Goal: Navigation & Orientation: Find specific page/section

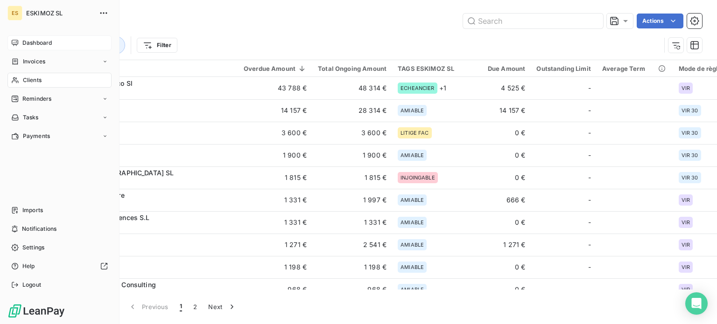
click at [16, 38] on div "Dashboard" at bounding box center [59, 42] width 104 height 15
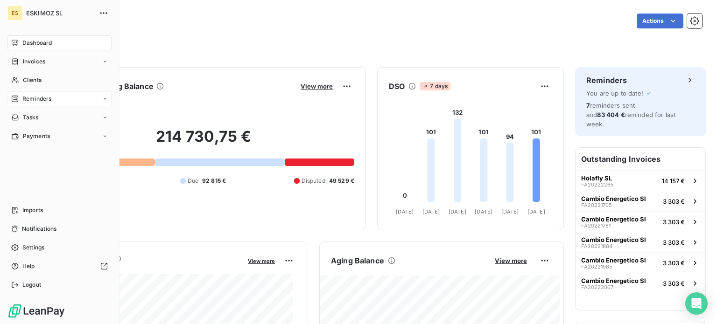
click at [47, 104] on div "Reminders" at bounding box center [59, 98] width 104 height 15
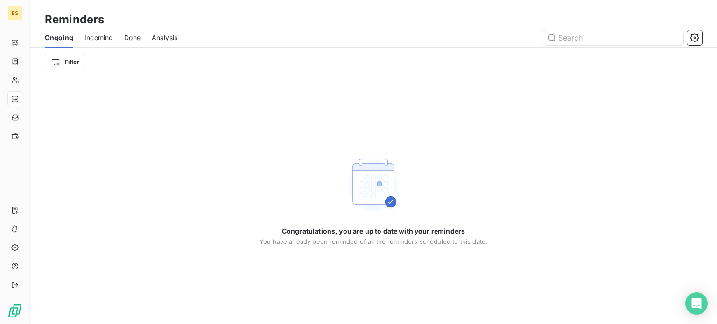
click at [111, 38] on span "Incoming" at bounding box center [98, 37] width 28 height 9
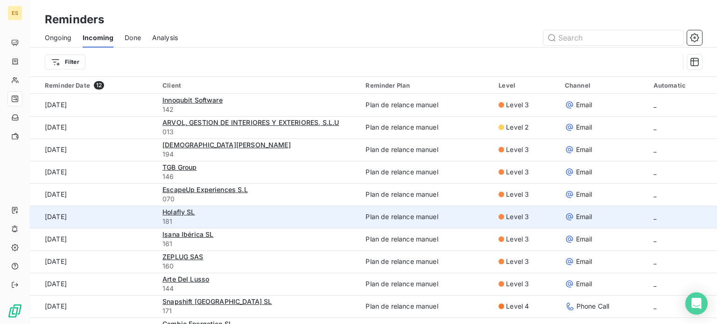
scroll to position [38, 0]
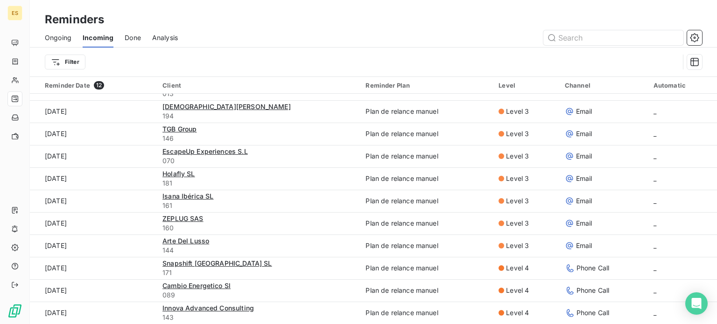
click at [133, 41] on span "Done" at bounding box center [133, 37] width 16 height 9
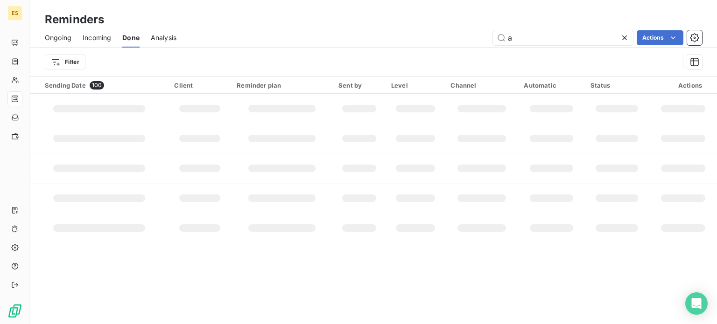
scroll to position [32, 0]
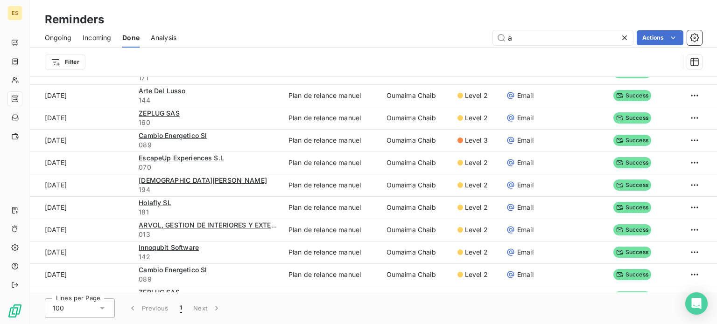
click at [624, 36] on icon at bounding box center [624, 37] width 9 height 9
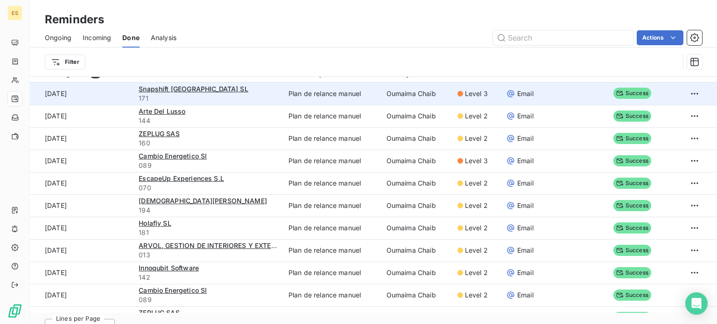
scroll to position [0, 0]
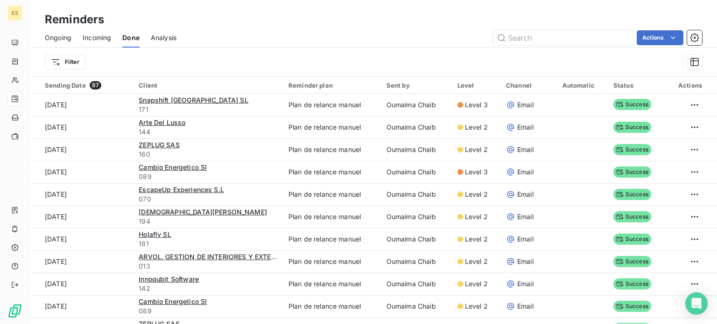
drag, startPoint x: 96, startPoint y: 36, endPoint x: 136, endPoint y: 35, distance: 39.7
click at [97, 37] on span "Incoming" at bounding box center [97, 37] width 28 height 9
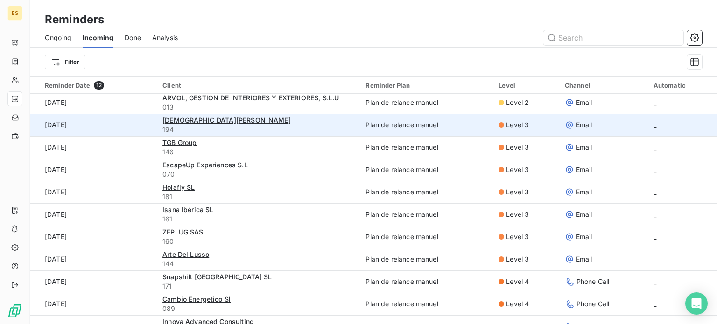
scroll to position [38, 0]
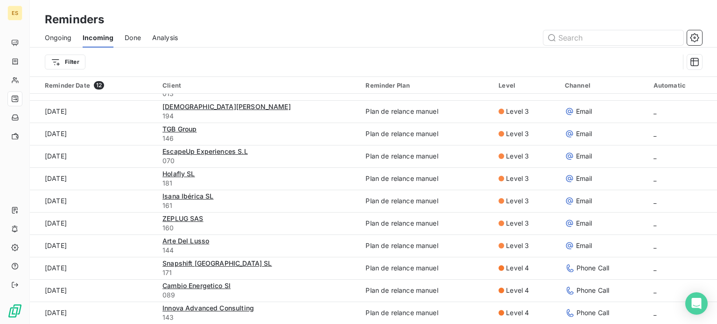
click at [159, 40] on span "Analysis" at bounding box center [165, 37] width 26 height 9
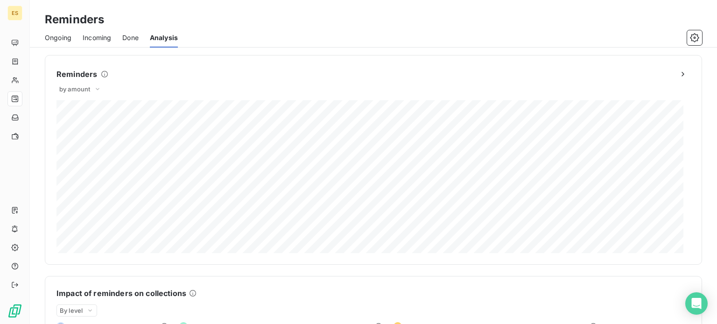
click at [96, 44] on div "Incoming" at bounding box center [97, 38] width 28 height 20
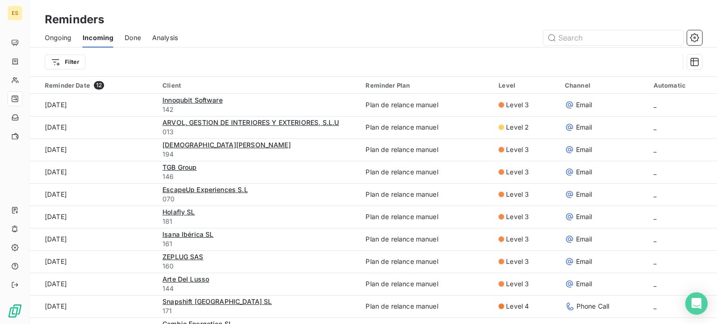
click at [133, 35] on span "Done" at bounding box center [133, 37] width 16 height 9
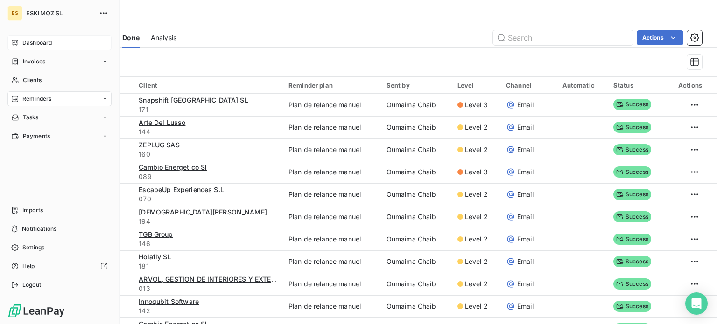
click at [26, 44] on span "Dashboard" at bounding box center [36, 43] width 29 height 8
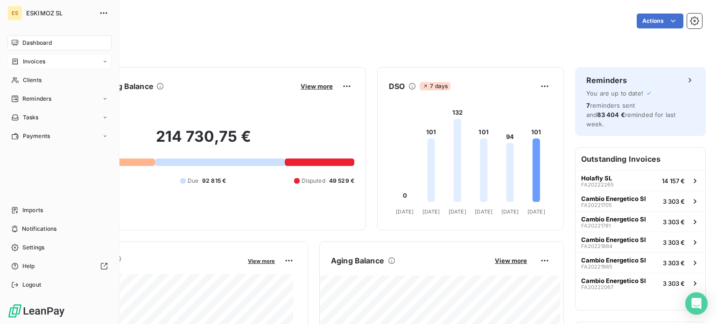
click at [45, 62] on span "Invoices" at bounding box center [34, 61] width 22 height 8
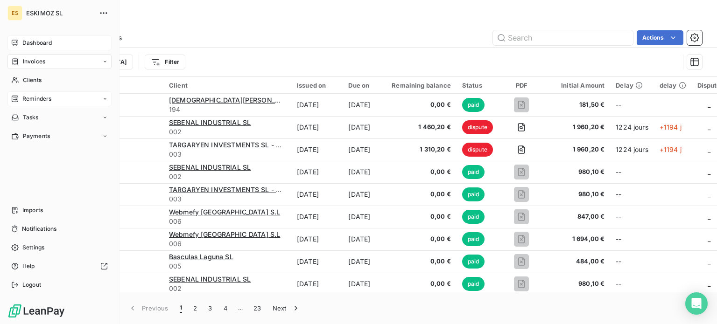
click at [39, 98] on span "Reminders" at bounding box center [36, 99] width 29 height 8
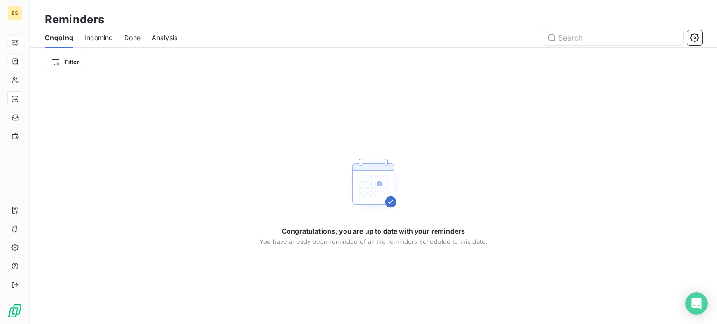
click at [105, 34] on span "Incoming" at bounding box center [98, 37] width 28 height 9
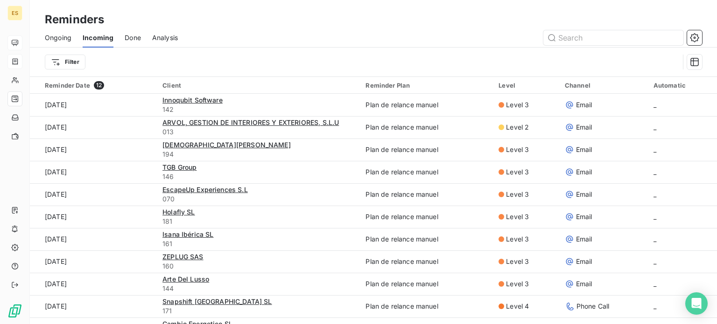
click at [131, 33] on span "Done" at bounding box center [133, 37] width 16 height 9
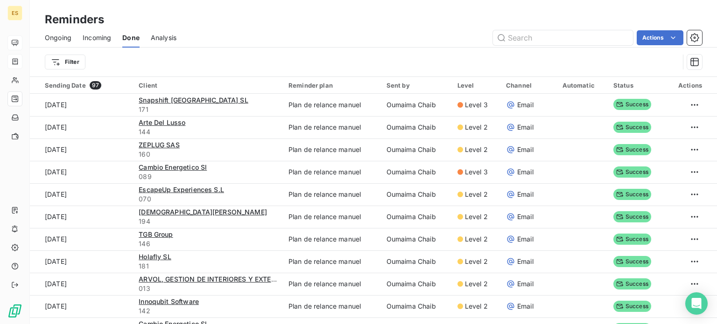
click at [163, 39] on span "Analysis" at bounding box center [164, 37] width 26 height 9
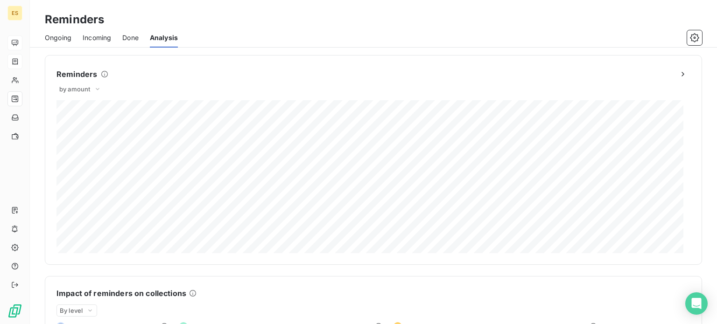
drag, startPoint x: 707, startPoint y: 140, endPoint x: 716, endPoint y: 148, distance: 11.9
click at [716, 148] on div "Reminders by amount Impact of reminders on collections By level Reminded outsta…" at bounding box center [373, 186] width 687 height 277
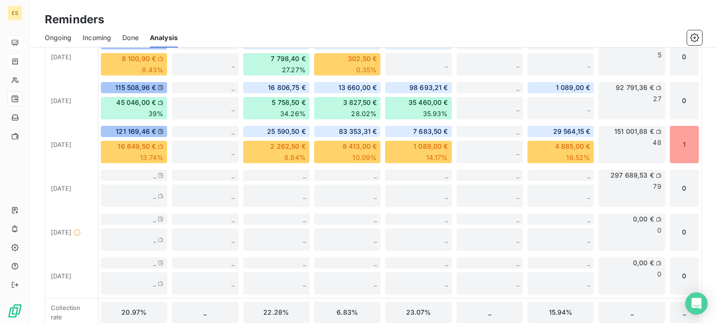
scroll to position [323, 0]
